Goal: Transaction & Acquisition: Download file/media

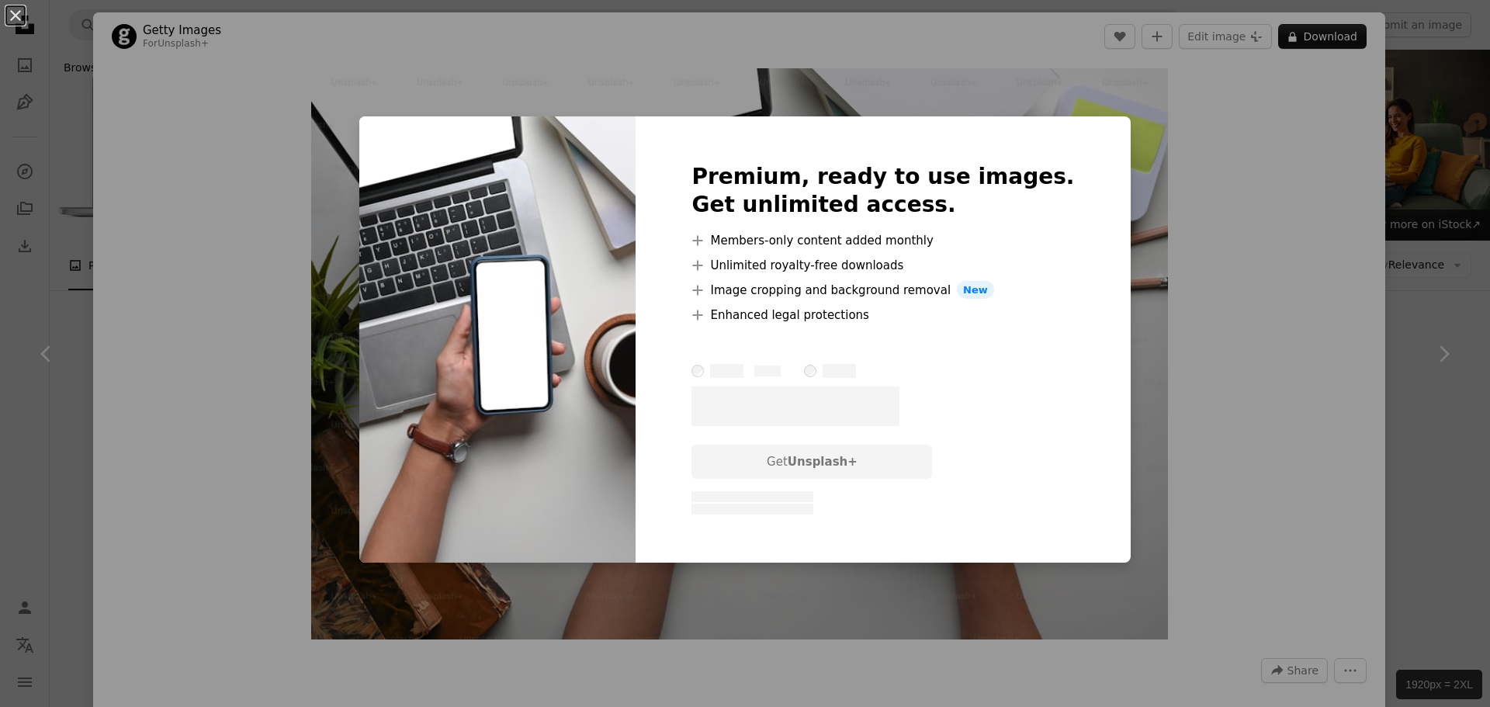
scroll to position [1164, 0]
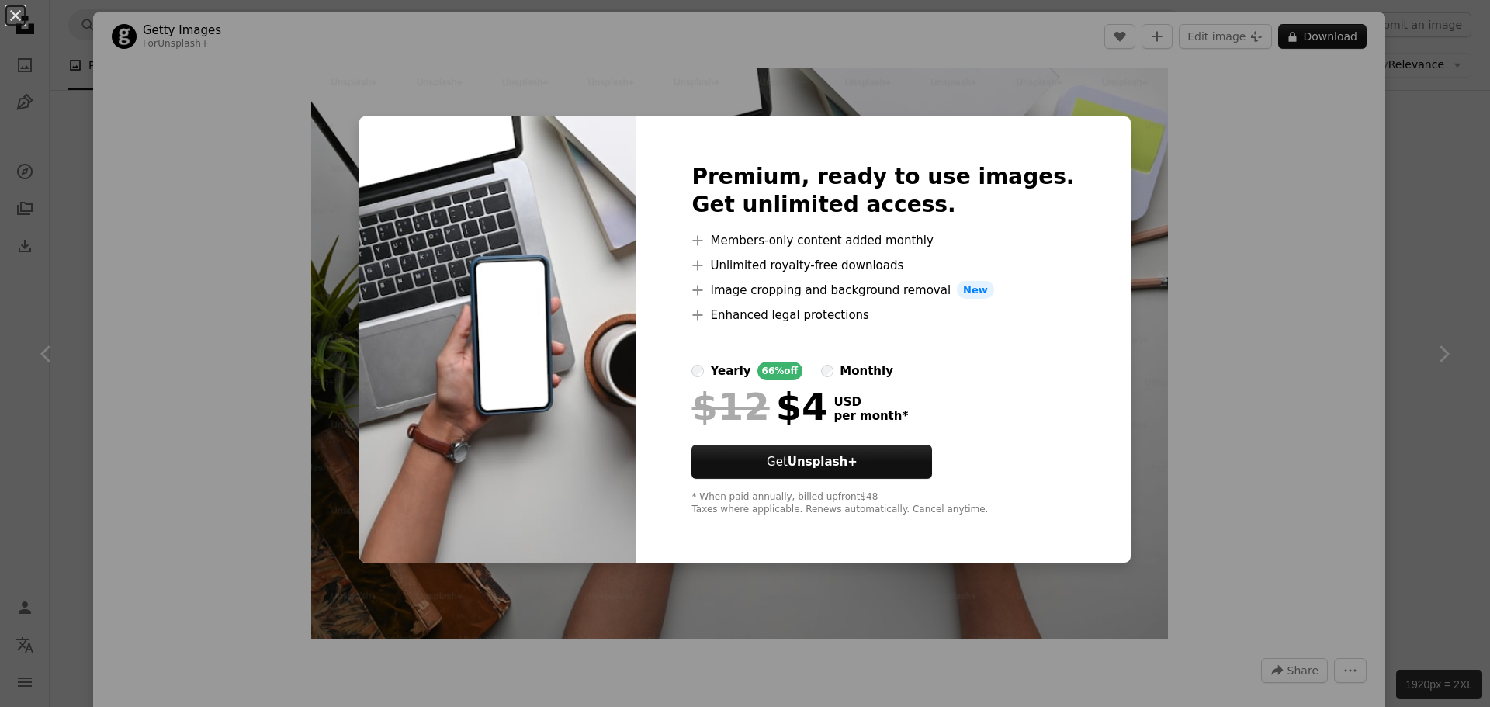
click at [1379, 197] on div "An X shape Premium, ready to use images. Get unlimited access. A plus sign Memb…" at bounding box center [745, 353] width 1490 height 707
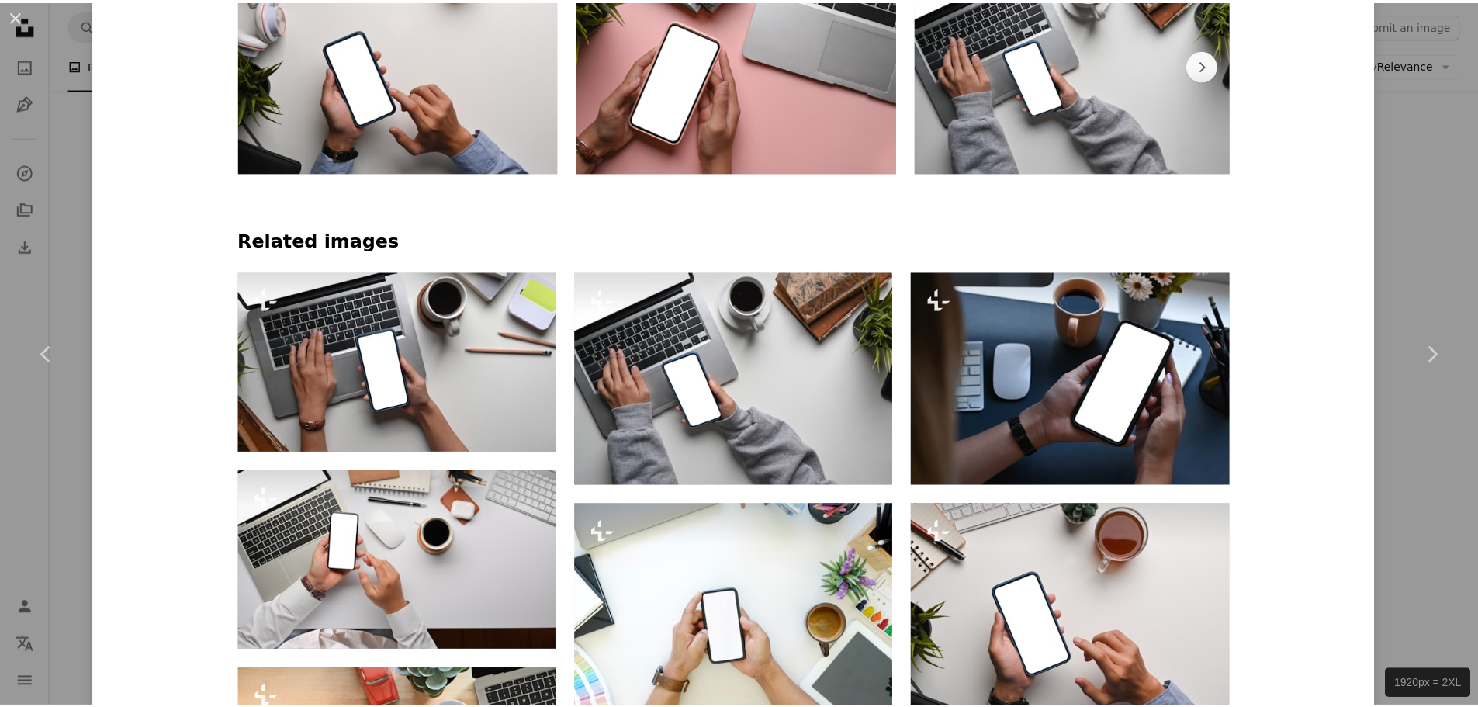
scroll to position [1164, 0]
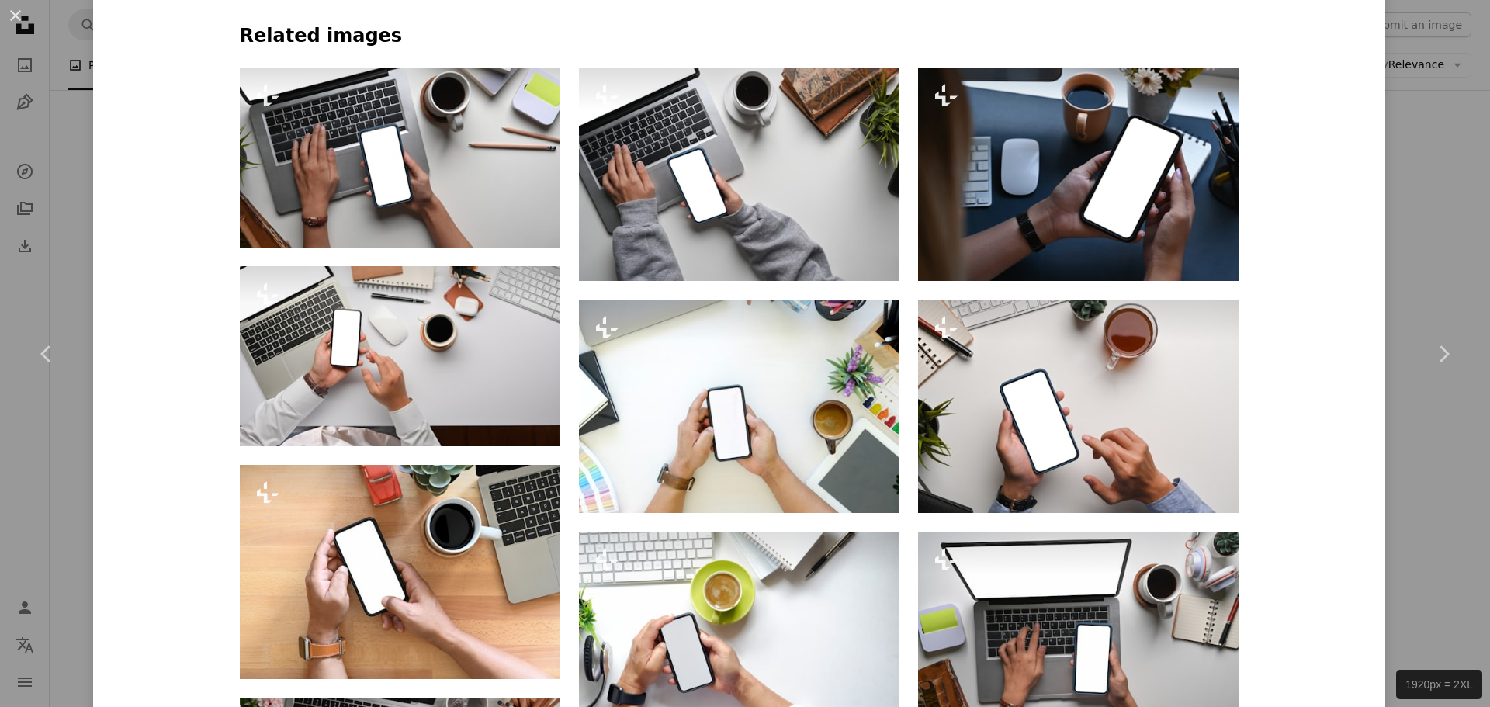
click at [1369, 238] on div "Getty Images For Unsplash+ A heart A plus sign Edit image Plus sign for Unsplas…" at bounding box center [739, 276] width 1292 height 2854
click at [88, 147] on div "An X shape Chevron left Chevron right Getty Images For Unsplash+ A heart A plus…" at bounding box center [745, 353] width 1490 height 707
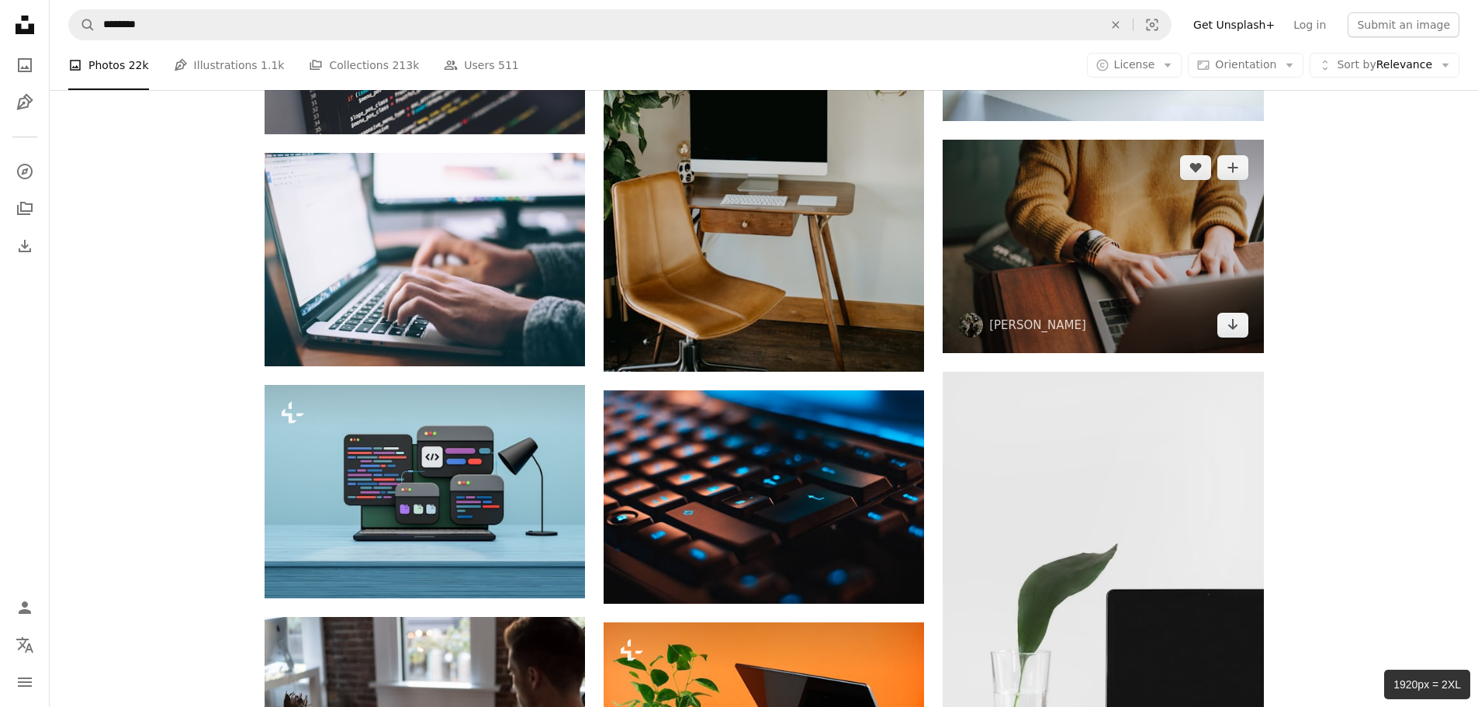
scroll to position [1862, 0]
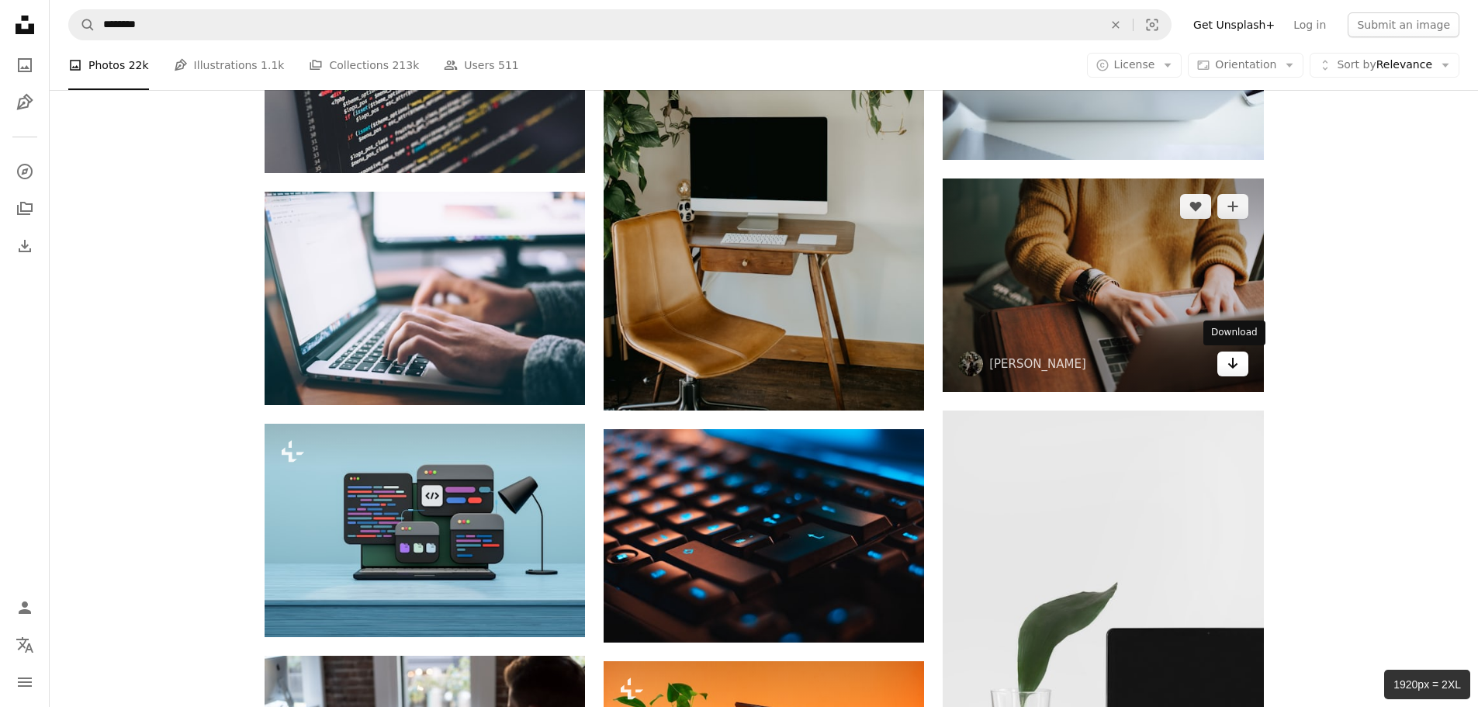
click at [1230, 374] on link "Arrow pointing down" at bounding box center [1232, 363] width 31 height 25
